Goal: Transaction & Acquisition: Download file/media

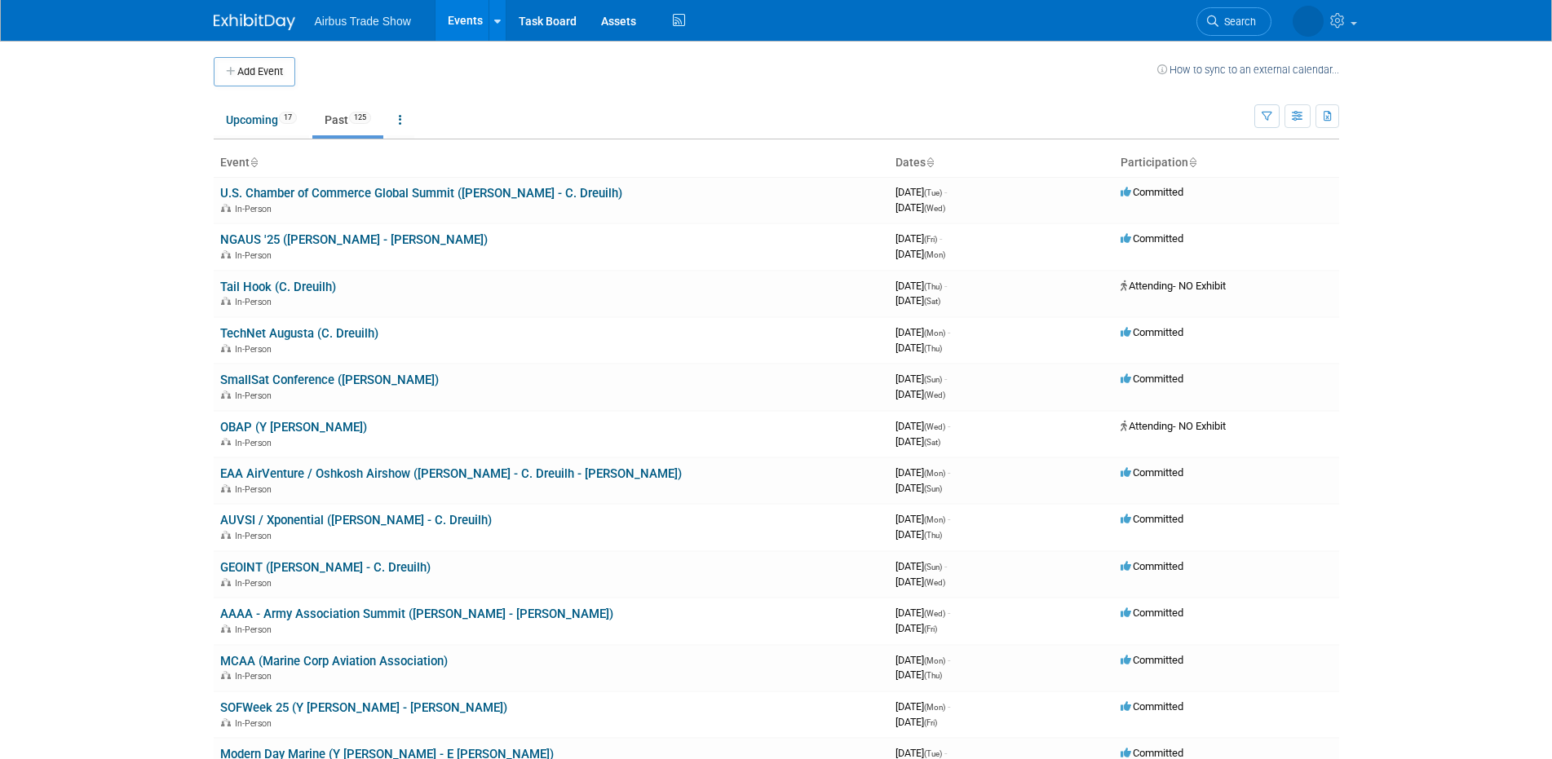
scroll to position [1404, 0]
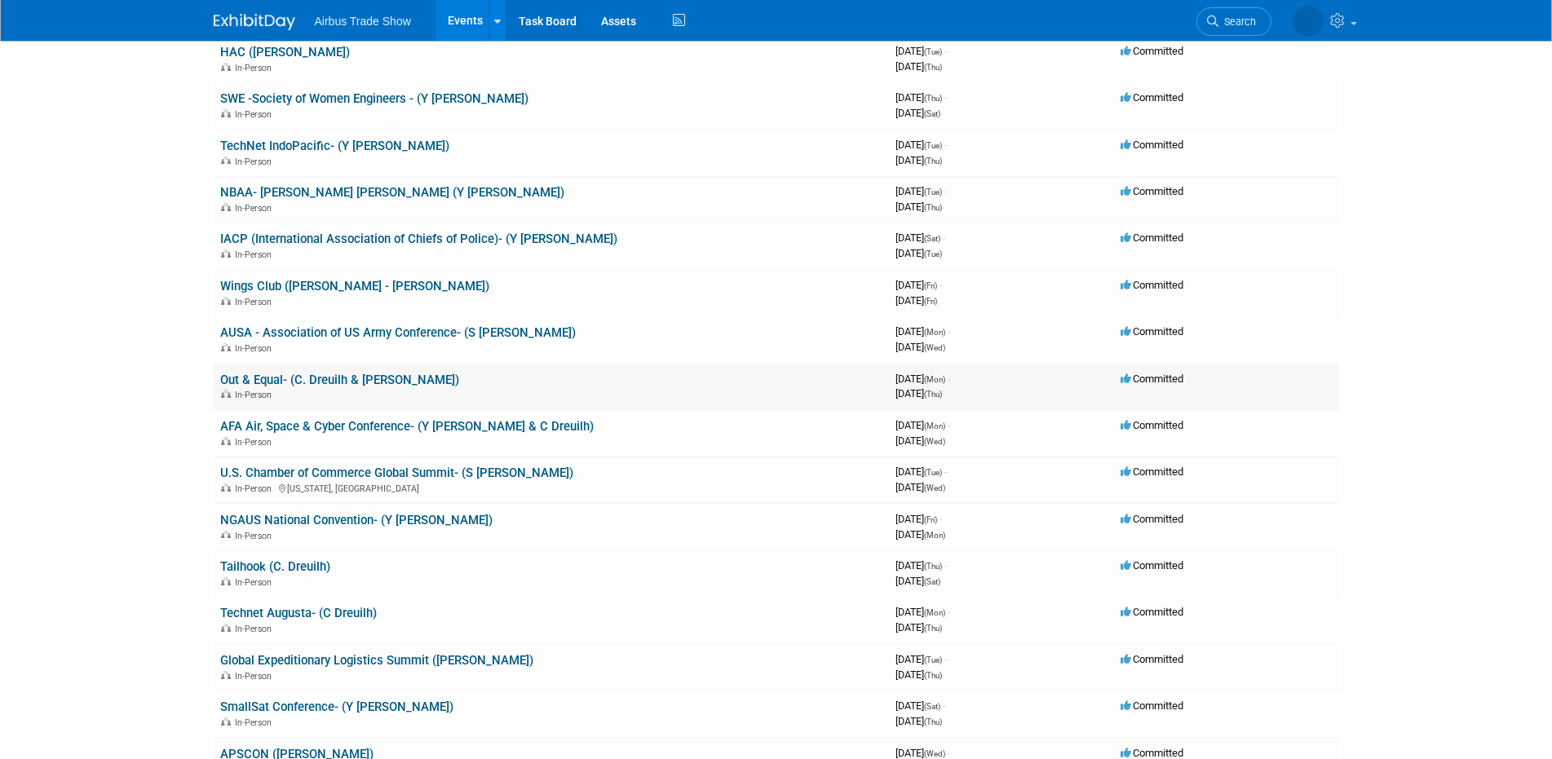
click at [342, 382] on link "Out & Equal- (C. Dreuilh & [PERSON_NAME])" at bounding box center [339, 380] width 239 height 15
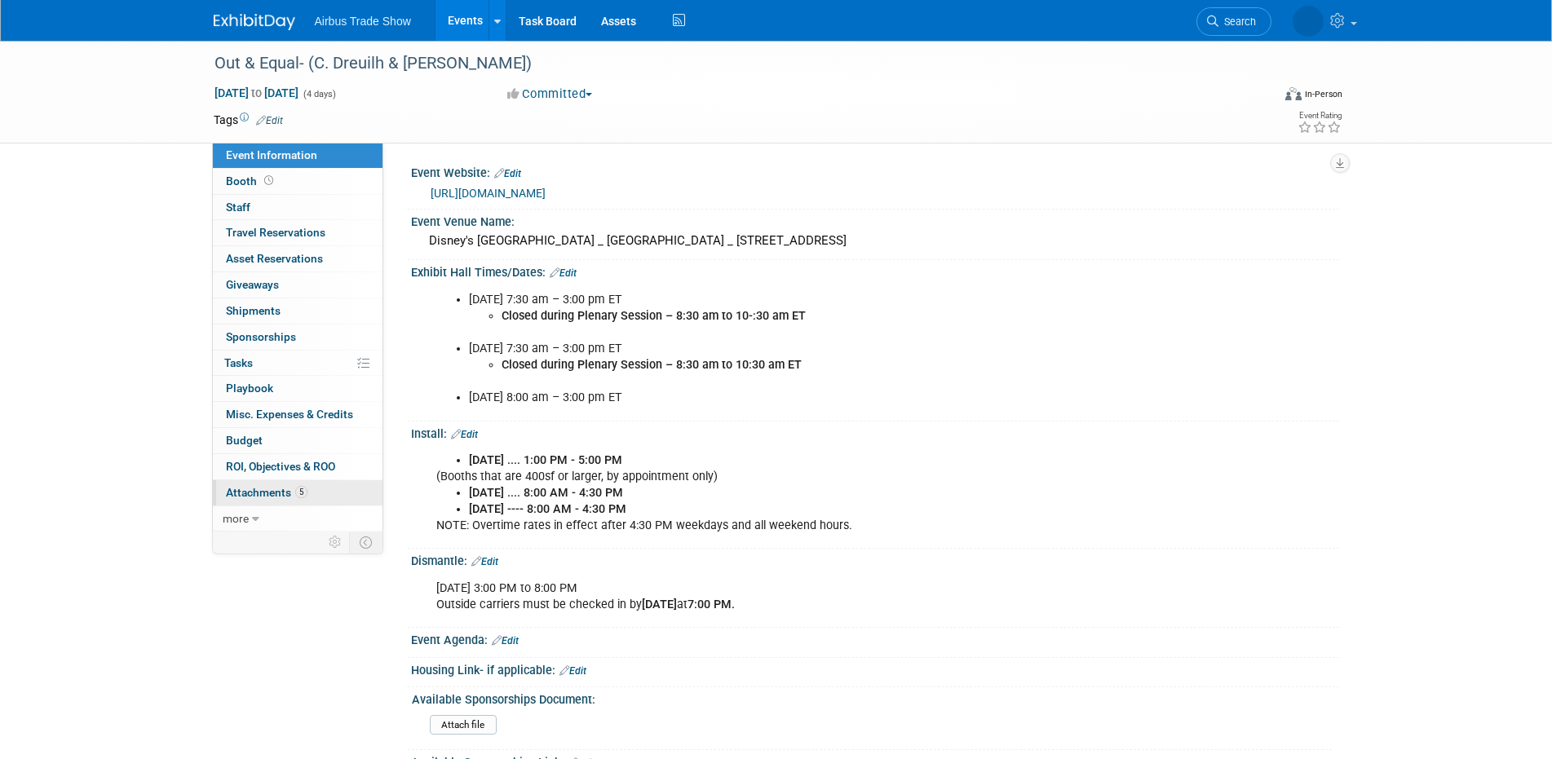
click at [326, 494] on link "5 Attachments 5" at bounding box center [298, 492] width 170 height 25
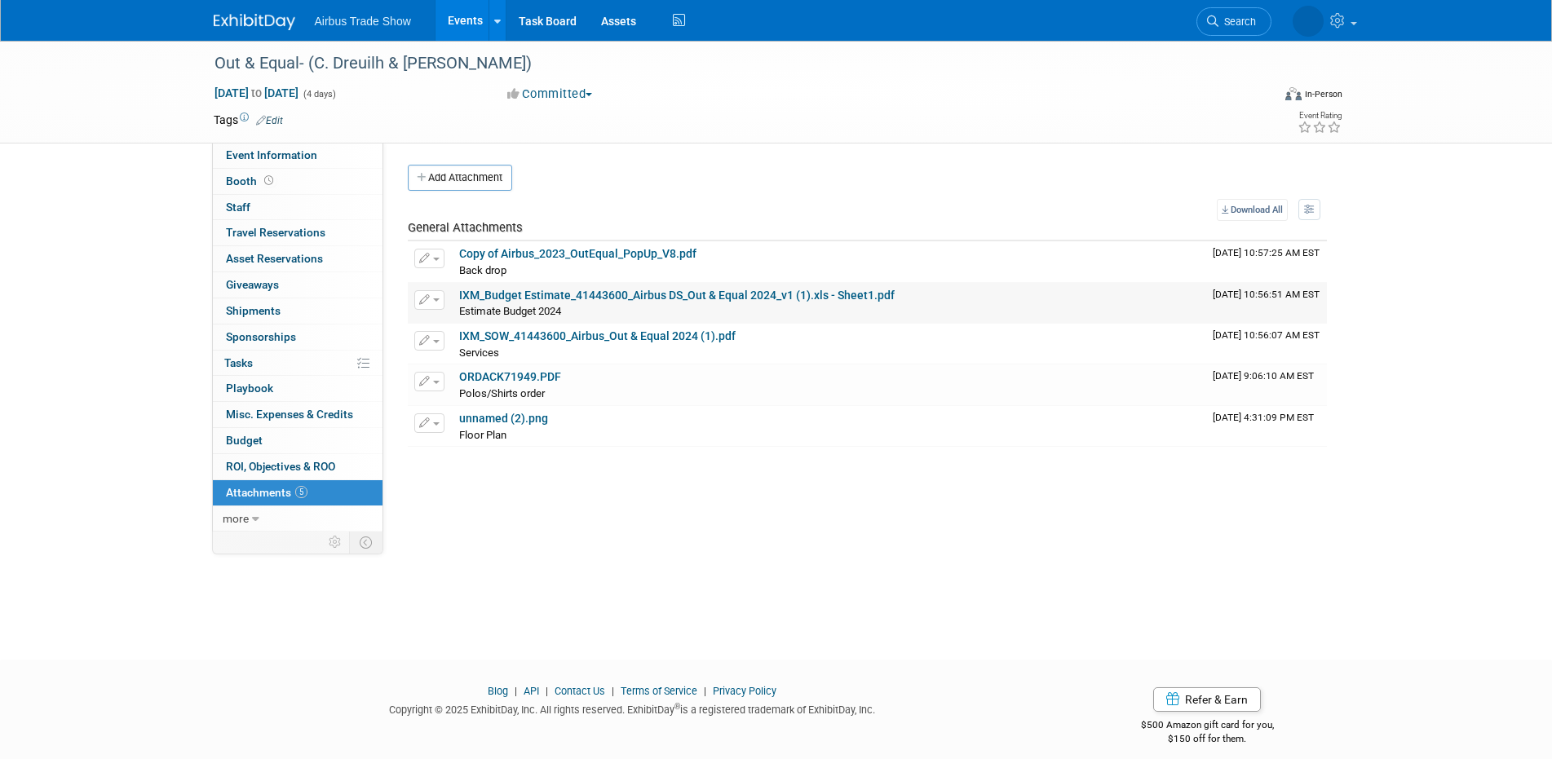
click at [577, 293] on link "IXM_Budget Estimate_41443600_Airbus DS_Out & Equal 2024_v1 (1).xls - Sheet1.pdf" at bounding box center [677, 295] width 436 height 13
